Goal: Task Accomplishment & Management: Use online tool/utility

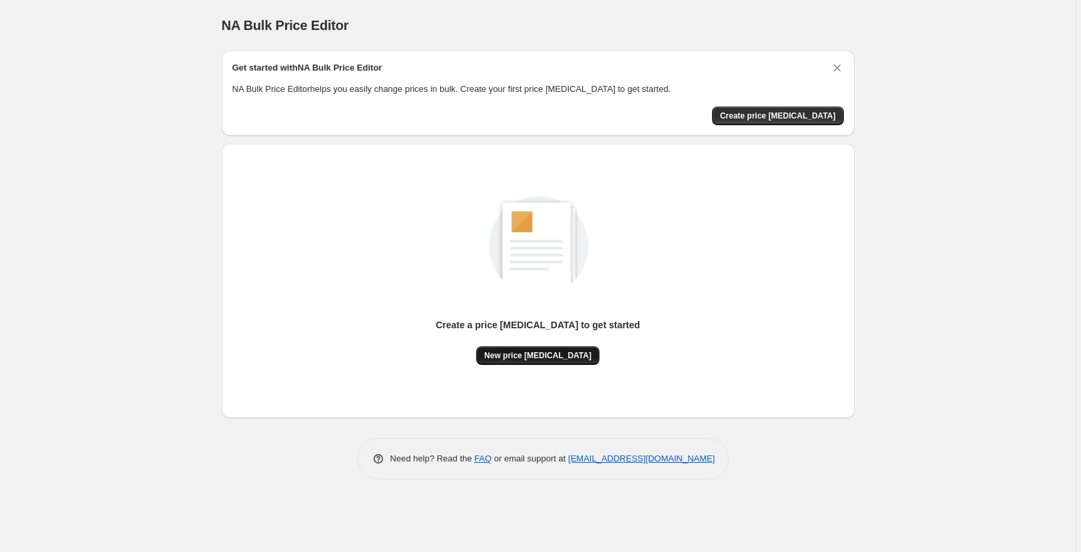
click at [577, 354] on span "New price [MEDICAL_DATA]" at bounding box center [537, 355] width 107 height 11
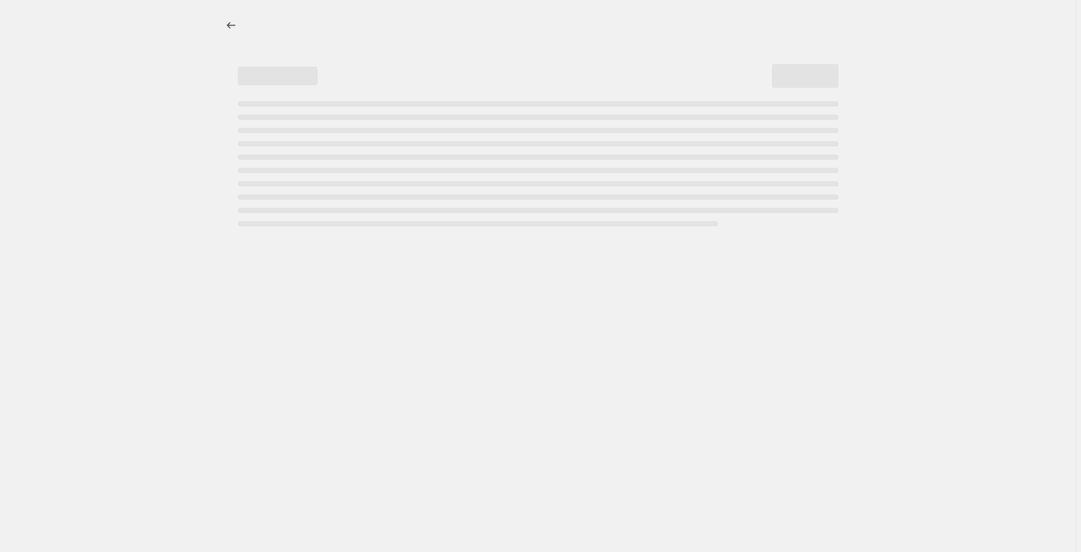
select select "percentage"
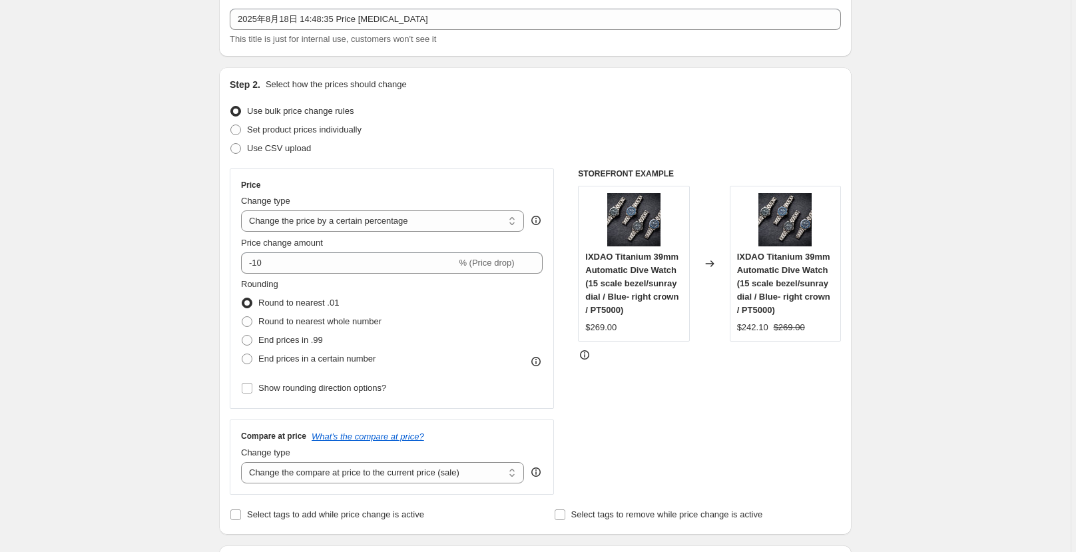
scroll to position [83, 0]
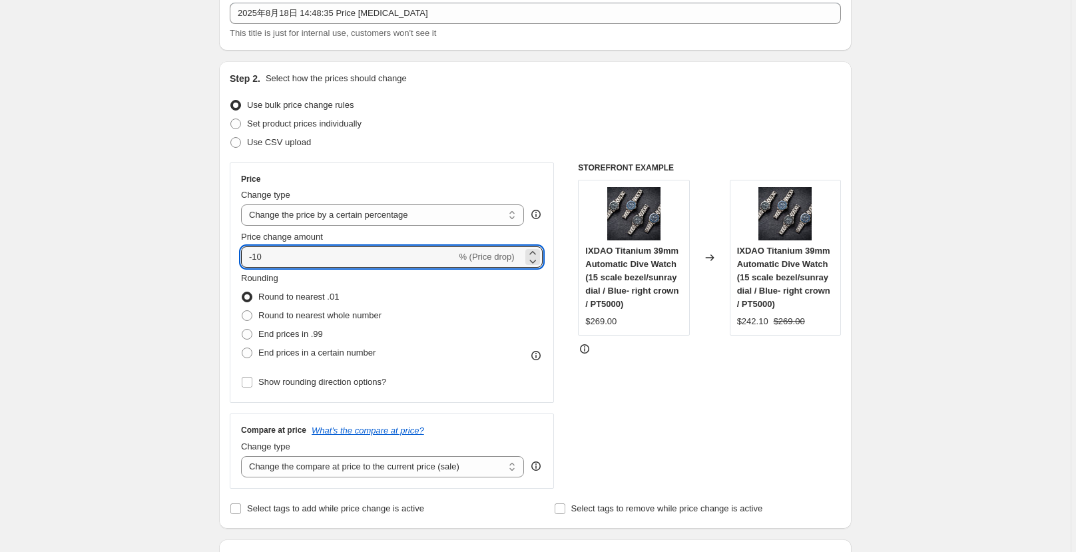
drag, startPoint x: 282, startPoint y: 260, endPoint x: 201, endPoint y: 259, distance: 81.9
click at [487, 278] on div "Rounding Round to nearest .01 Round to nearest whole number End prices in .99 E…" at bounding box center [392, 317] width 302 height 91
drag, startPoint x: 261, startPoint y: 259, endPoint x: 283, endPoint y: 267, distance: 23.4
click at [269, 260] on input "-10" at bounding box center [348, 256] width 215 height 21
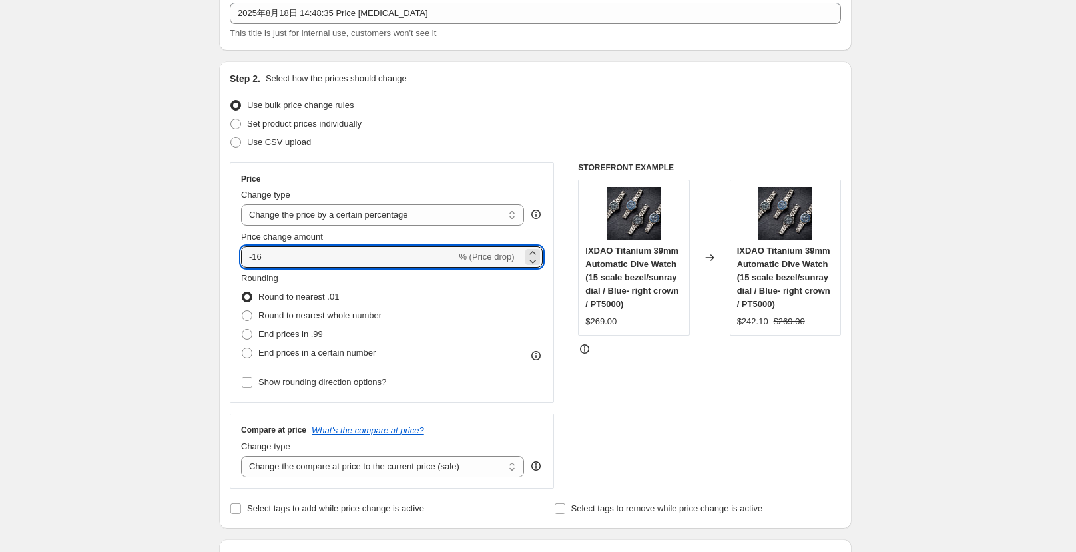
type input "-16"
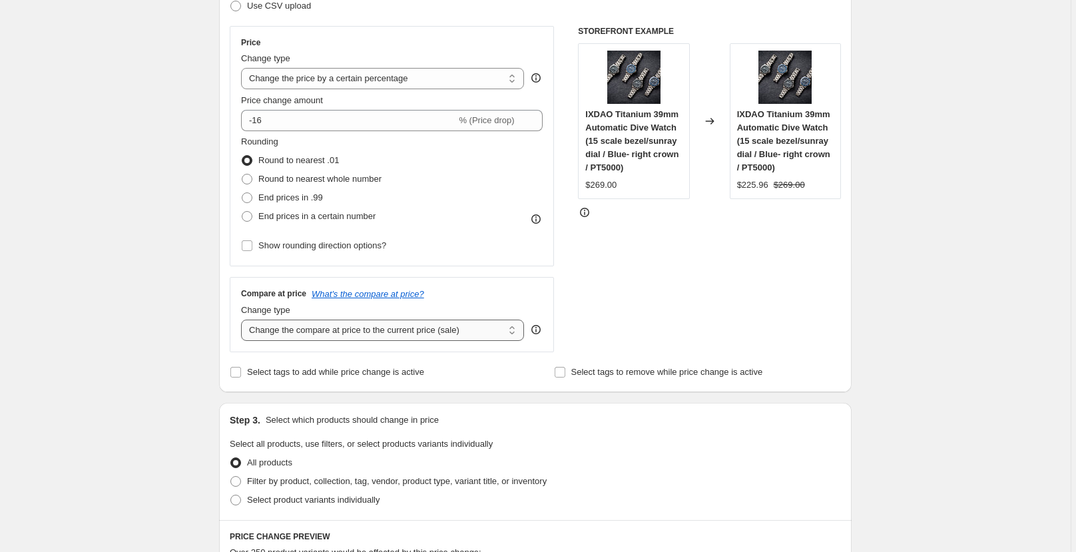
scroll to position [248, 0]
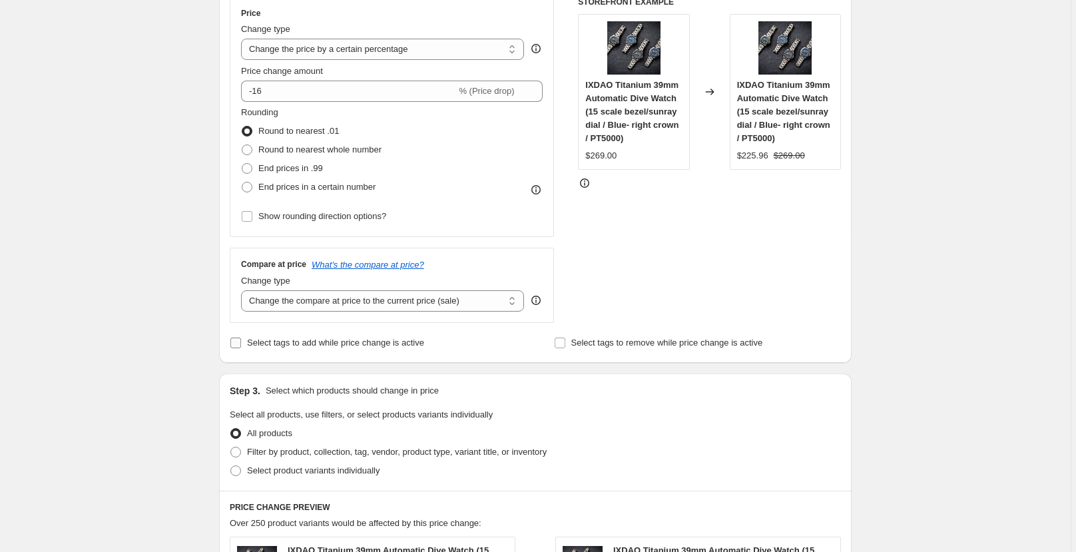
click at [245, 342] on label "Select tags to add while price change is active" at bounding box center [327, 343] width 195 height 19
click at [241, 342] on input "Select tags to add while price change is active" at bounding box center [235, 343] width 11 height 11
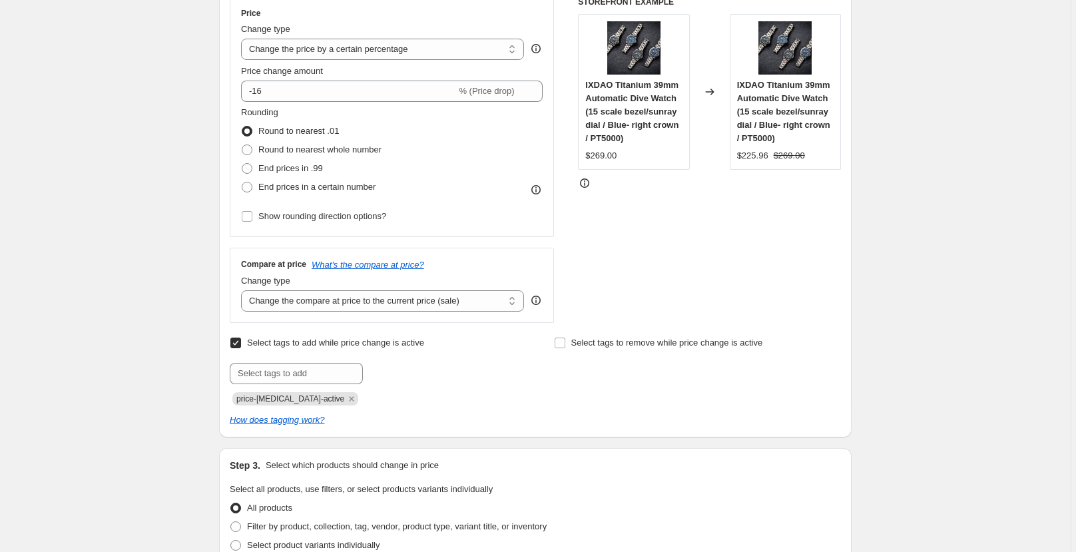
click at [236, 344] on input "Select tags to add while price change is active" at bounding box center [235, 343] width 11 height 11
checkbox input "false"
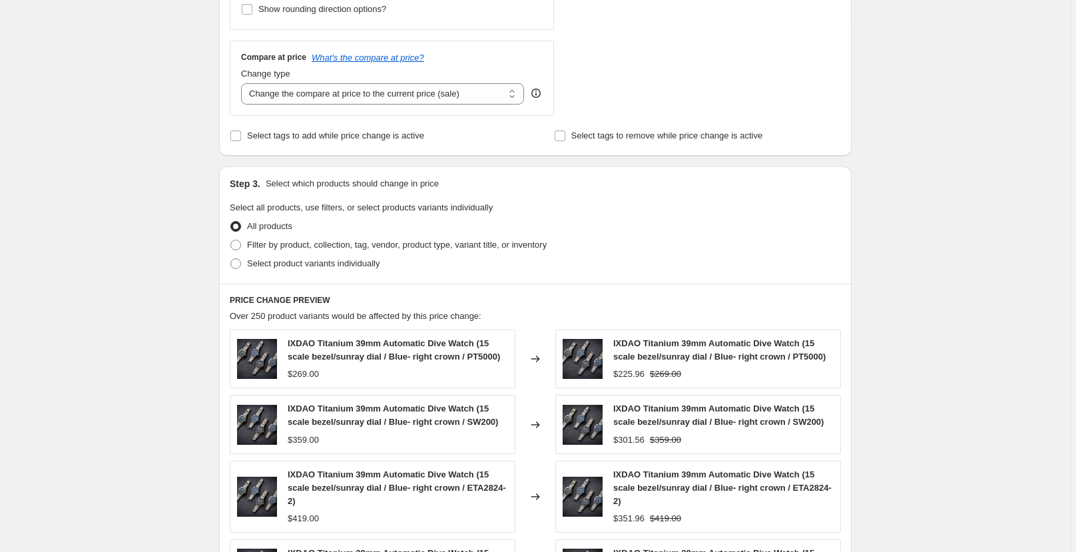
scroll to position [414, 0]
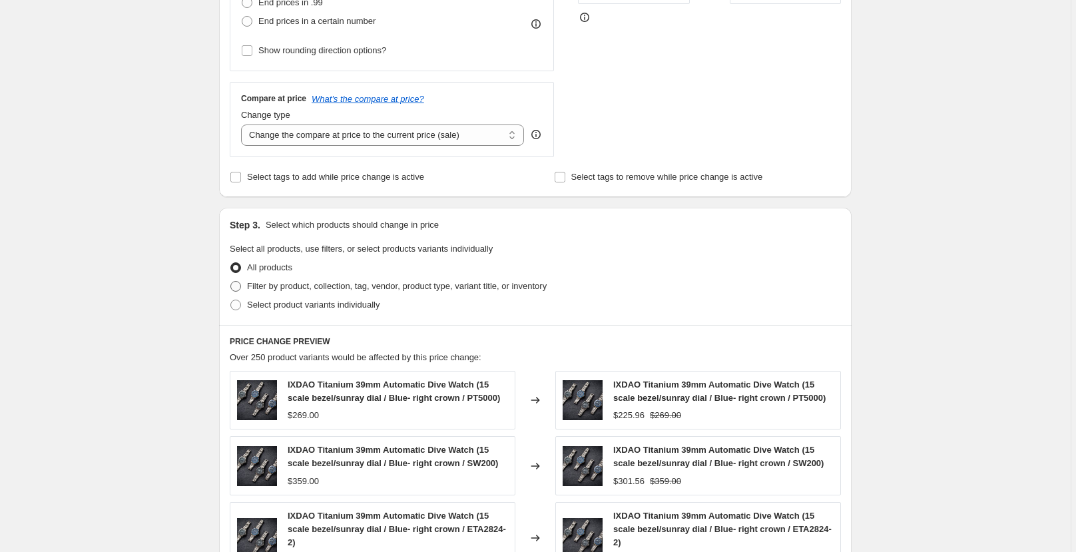
click at [242, 289] on span at bounding box center [236, 286] width 12 height 12
click at [231, 282] on input "Filter by product, collection, tag, vendor, product type, variant title, or inv…" at bounding box center [230, 281] width 1 height 1
radio input "true"
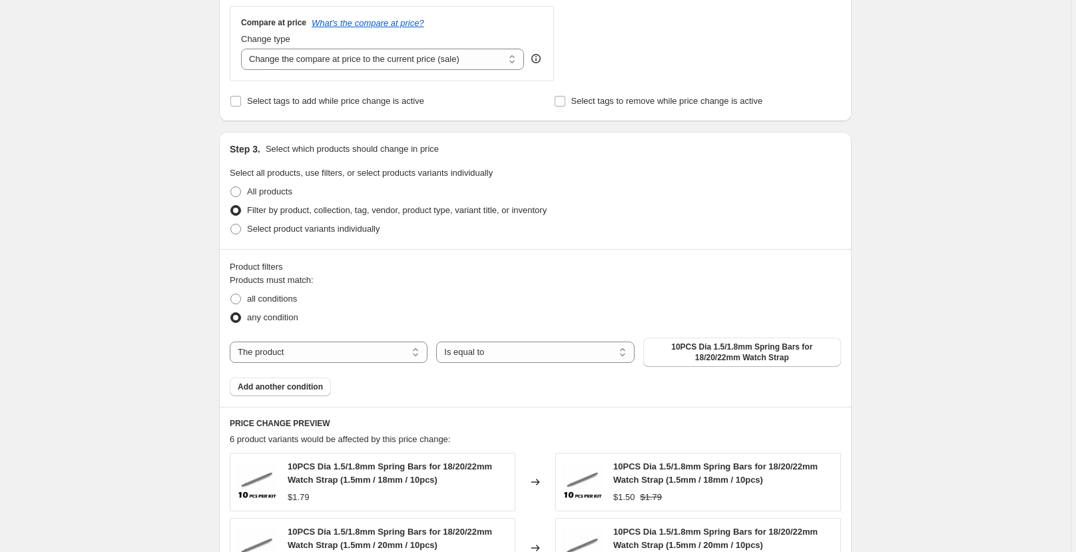
scroll to position [497, 0]
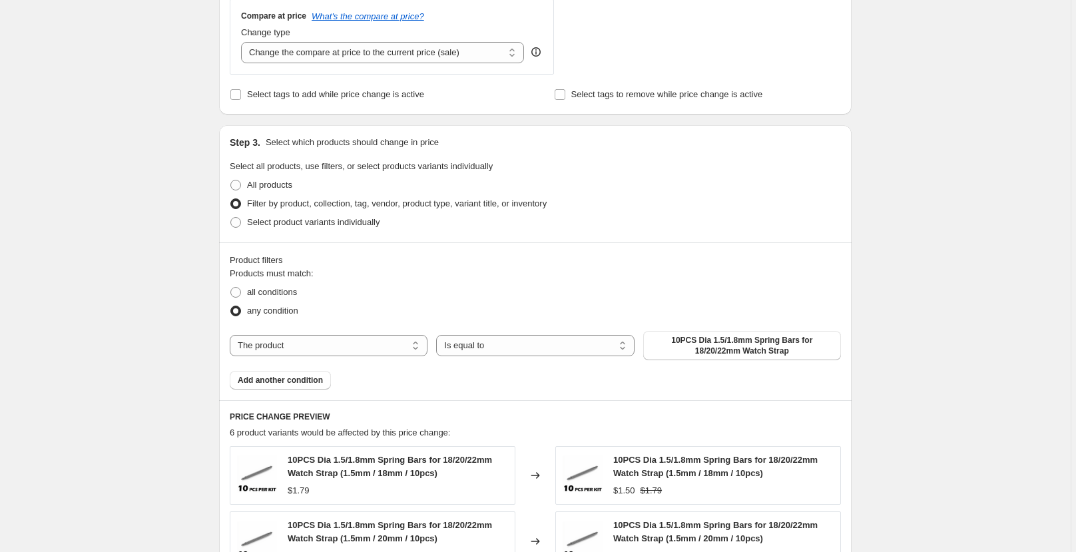
click at [324, 358] on div "The product The product's collection The product's tag The product's vendor The…" at bounding box center [536, 345] width 612 height 29
click at [331, 354] on select "The product The product's collection The product's tag The product's vendor The…" at bounding box center [329, 345] width 198 height 21
select select "collection"
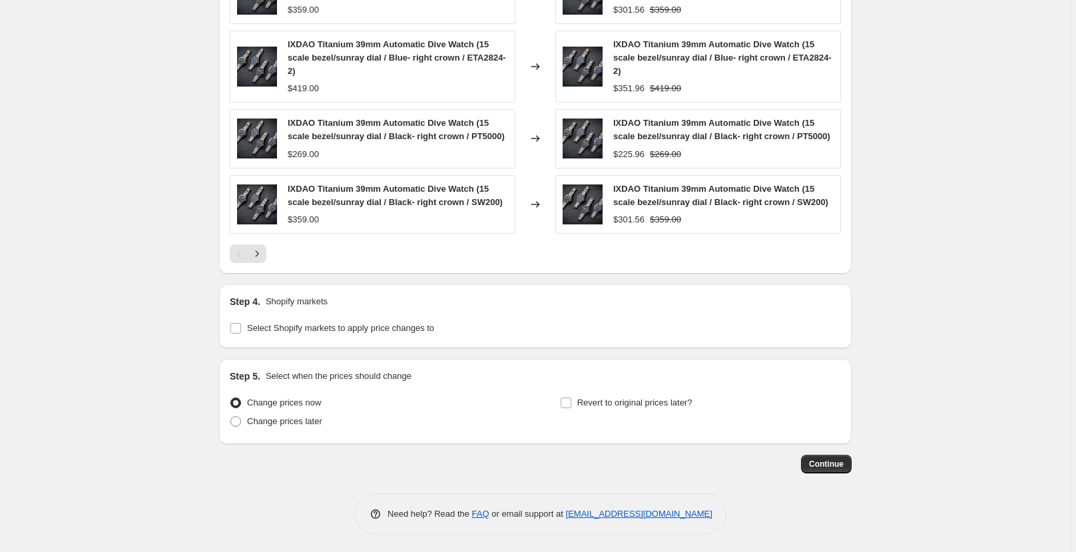
scroll to position [1039, 0]
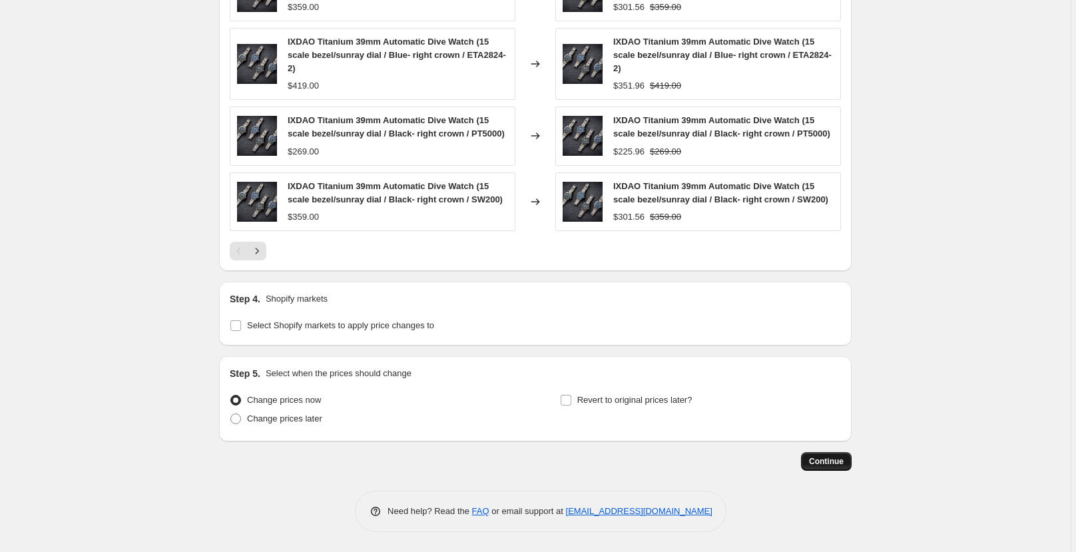
click at [847, 453] on button "Continue" at bounding box center [826, 461] width 51 height 19
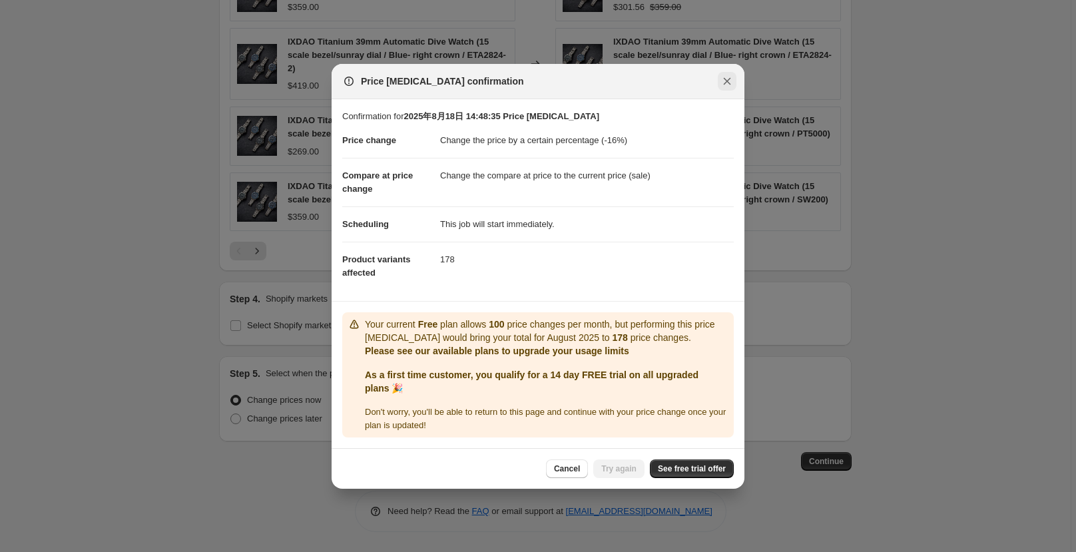
click at [730, 81] on icon "Close" at bounding box center [727, 81] width 13 height 13
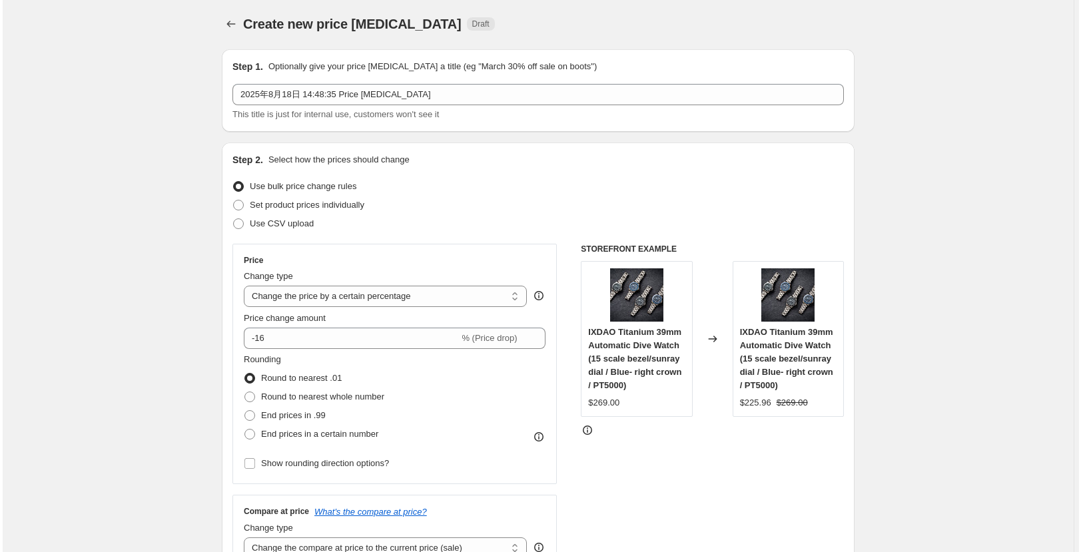
scroll to position [0, 0]
click at [222, 27] on button "Price change jobs" at bounding box center [228, 25] width 19 height 19
